Goal: Navigation & Orientation: Find specific page/section

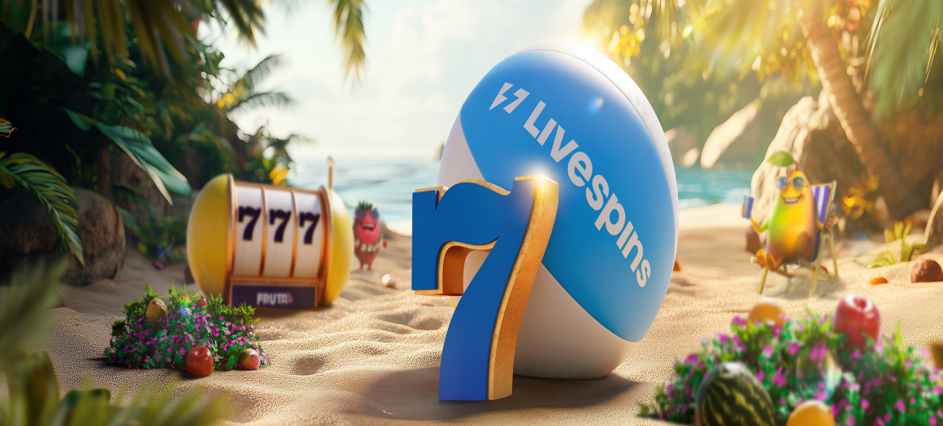
click at [102, 60] on span "Kirjaudu" at bounding box center [103, 53] width 36 height 11
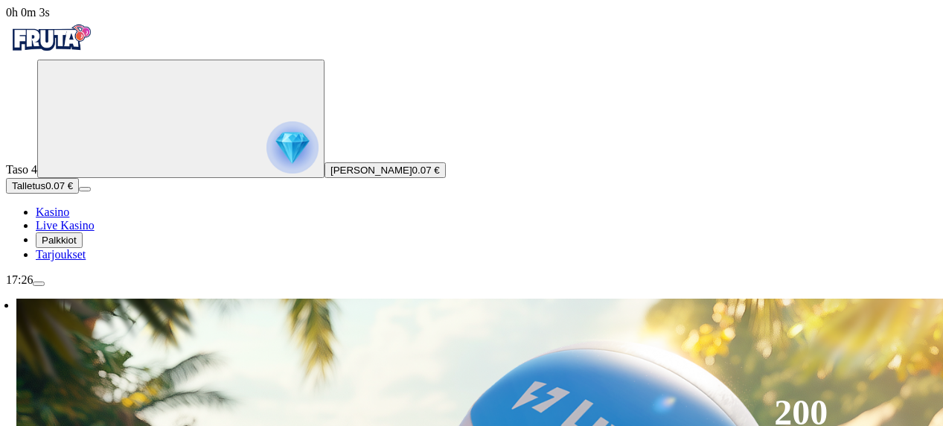
click at [266, 173] on img "Primary" at bounding box center [292, 147] width 52 height 52
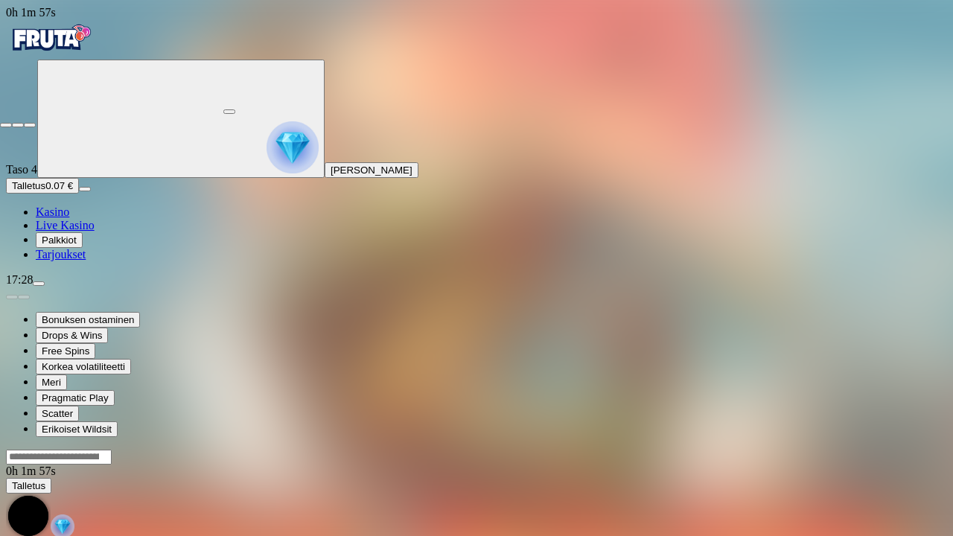
click at [6, 125] on span "close icon" at bounding box center [6, 125] width 0 height 0
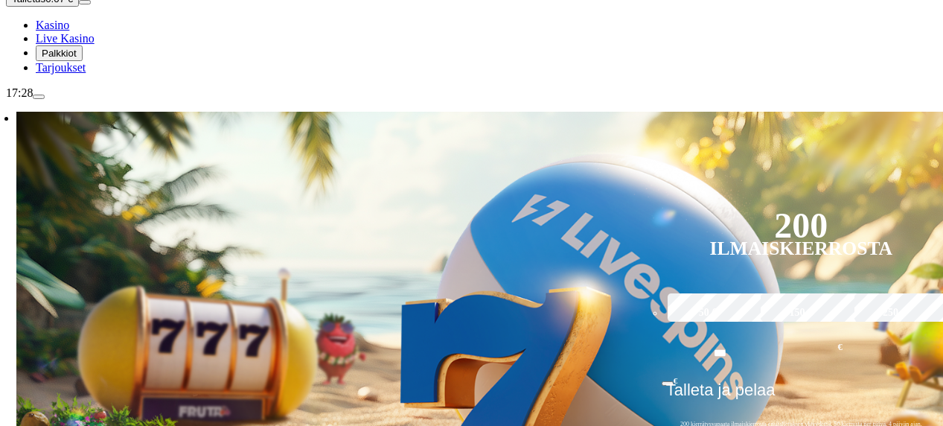
scroll to position [223, 0]
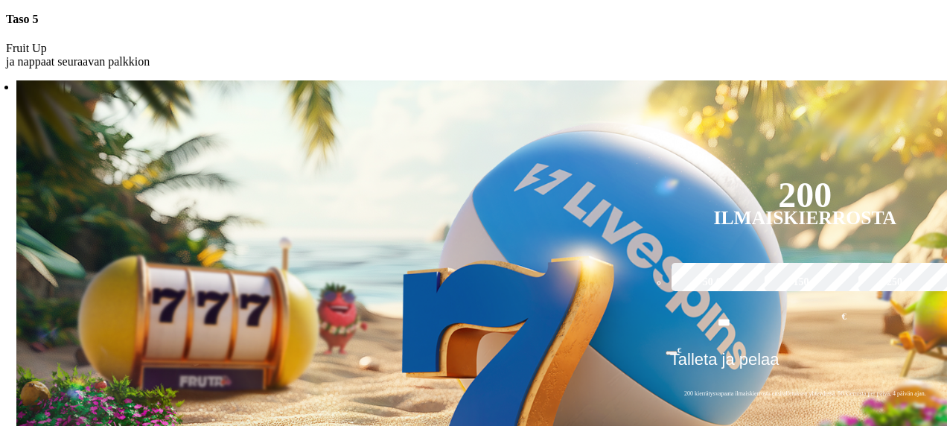
scroll to position [109, 0]
